Goal: Check status

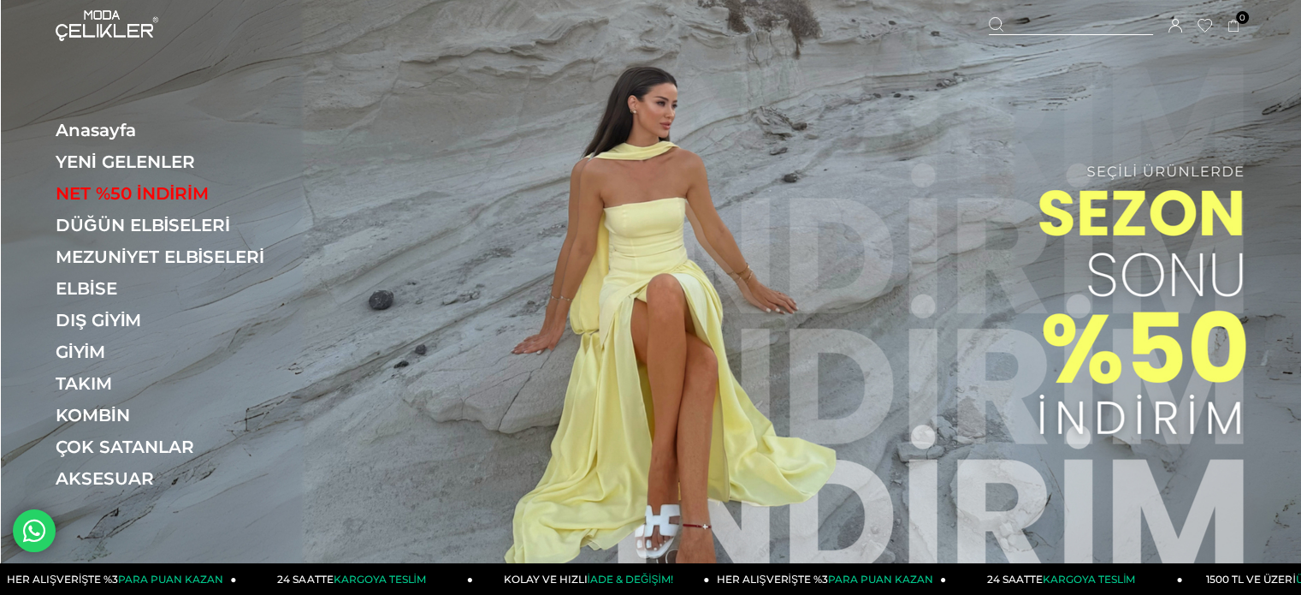
click at [1175, 21] on icon at bounding box center [1176, 26] width 14 height 14
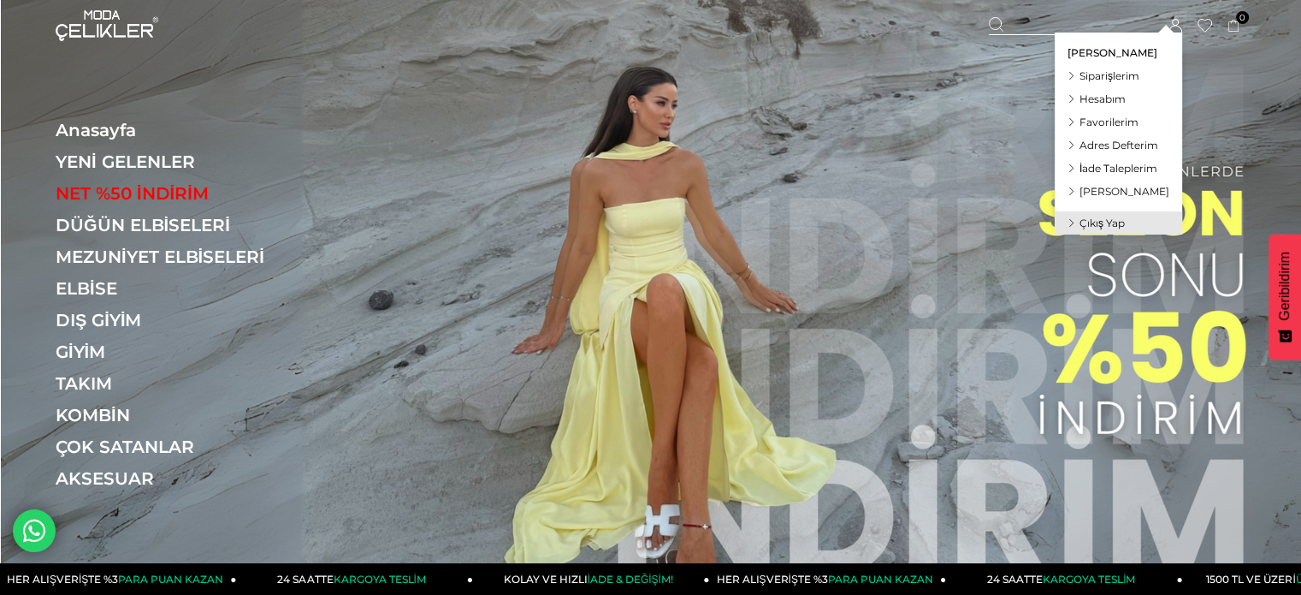
click at [1131, 73] on span "Siparişlerim" at bounding box center [1110, 75] width 60 height 13
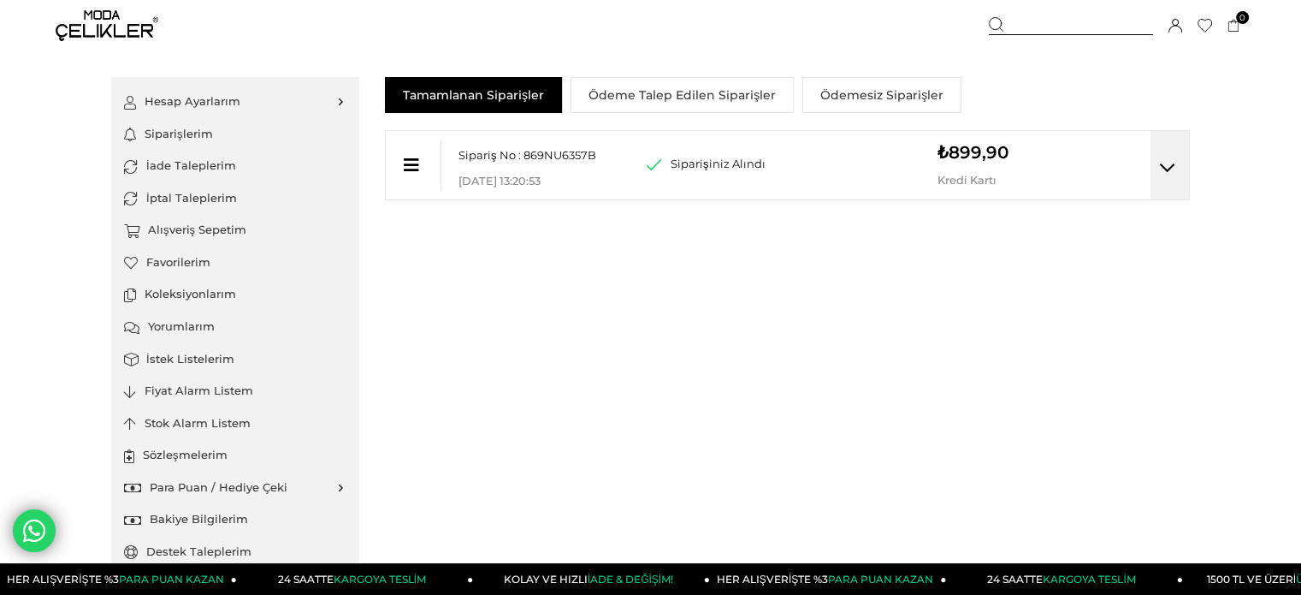
click at [851, 178] on div "Sipariş No : 869NU6357B Mağaza Teslim Kodu : [DATE] 13:20:53 Siparişiniz Alındı…" at bounding box center [787, 165] width 805 height 70
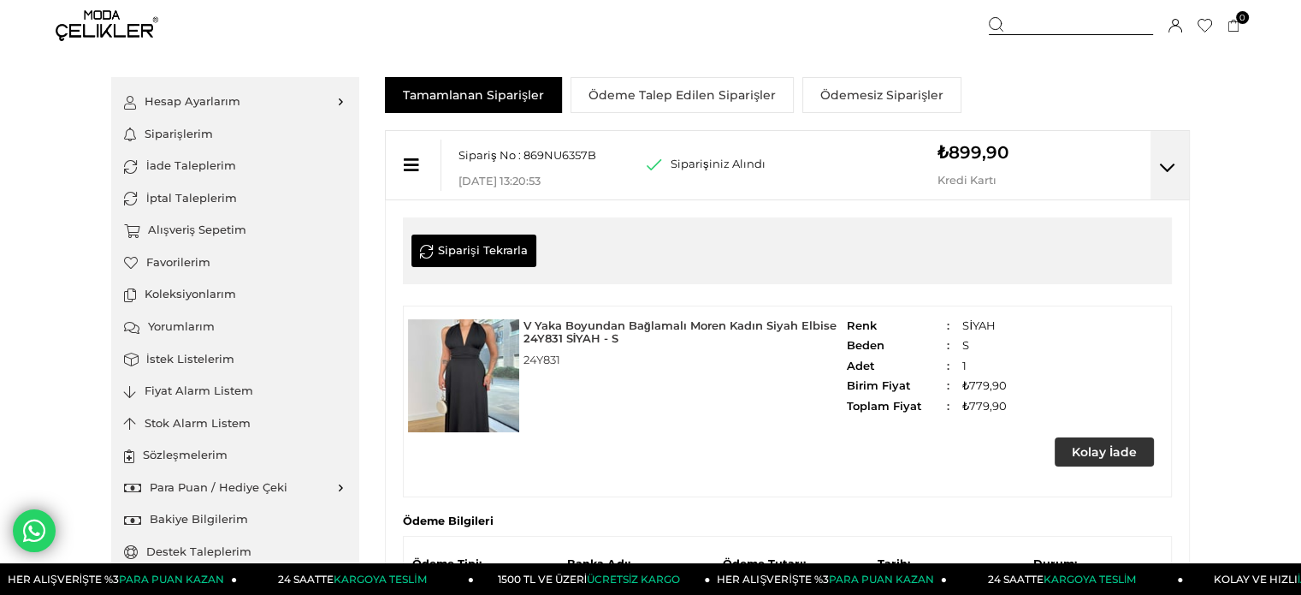
click at [709, 161] on span "Siparişiniz Alındı (Kısmi İptal/İade Yapıldı) (İptal/İade Yapıldı)" at bounding box center [718, 164] width 95 height 14
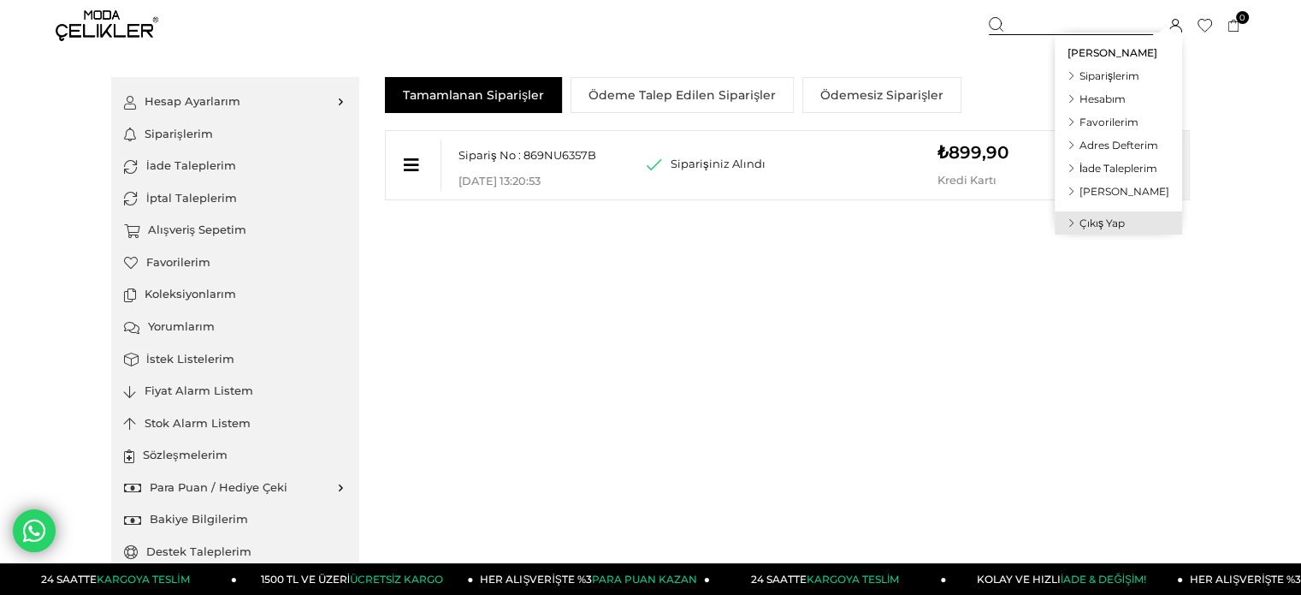
click at [1170, 24] on icon at bounding box center [1176, 26] width 14 height 14
